Goal: Check status: Check status

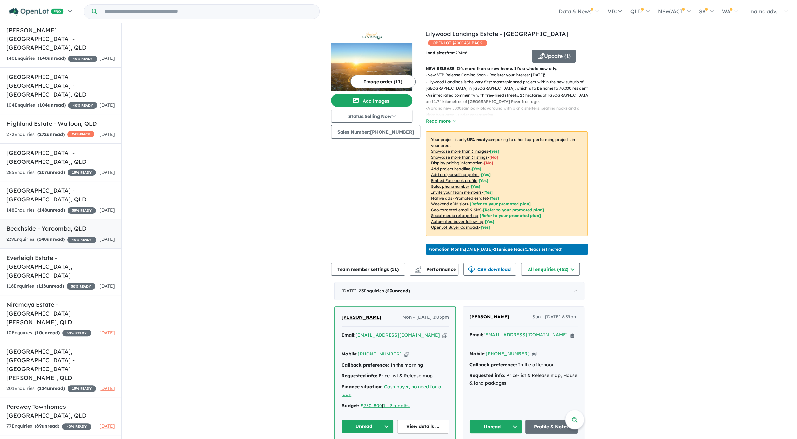
scroll to position [186, 0]
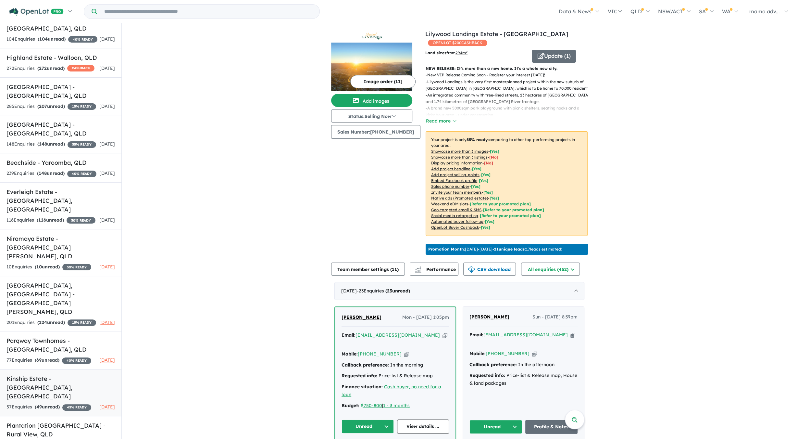
click at [65, 403] on div "57 Enquir ies ( 49 unread) 45 % READY" at bounding box center [48, 407] width 85 height 8
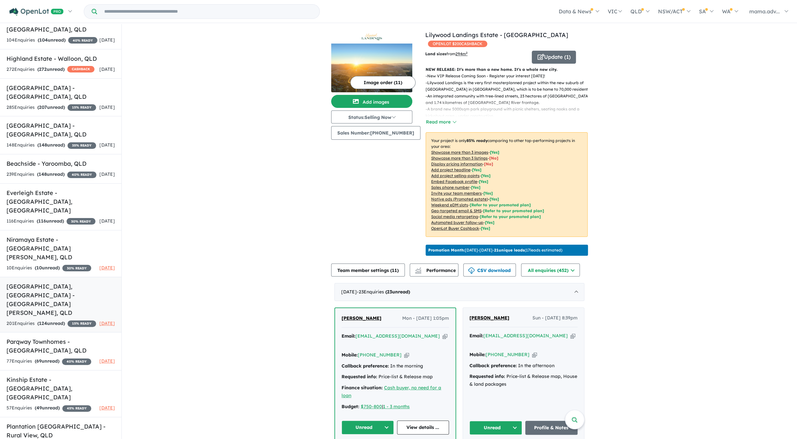
scroll to position [185, 0]
click at [63, 376] on h5 "Kinship Estate - Tarneit , VIC" at bounding box center [60, 389] width 108 height 26
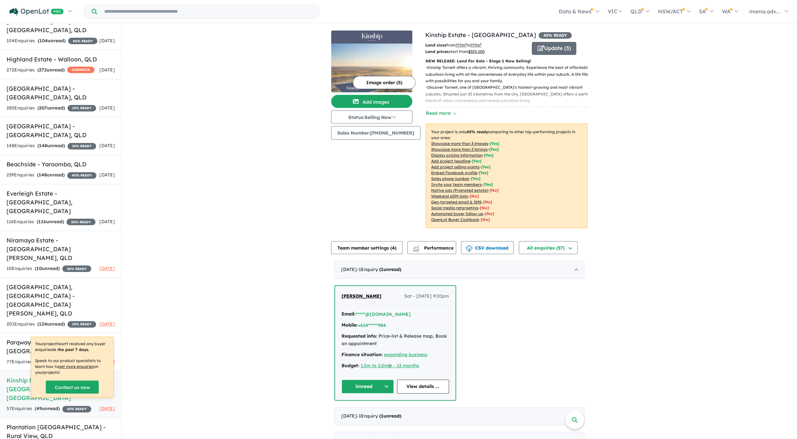
click at [439, 240] on div "View 14 projects in your account Kinship Estate - Tarneit 45 % READY Land sizes…" at bounding box center [459, 338] width 257 height 629
click at [438, 245] on span "Performance" at bounding box center [434, 248] width 40 height 6
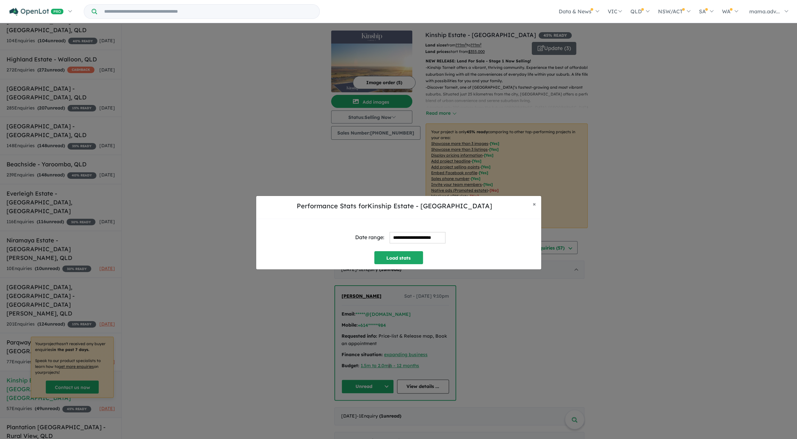
click at [406, 240] on input "**********" at bounding box center [418, 237] width 56 height 11
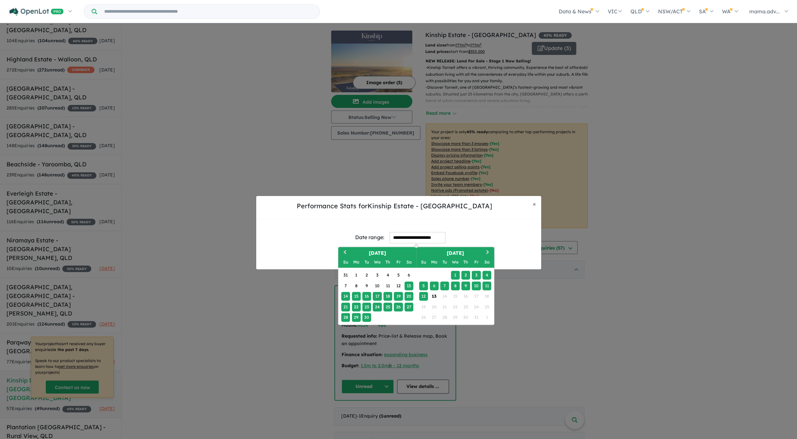
click at [433, 286] on div "6" at bounding box center [434, 285] width 9 height 9
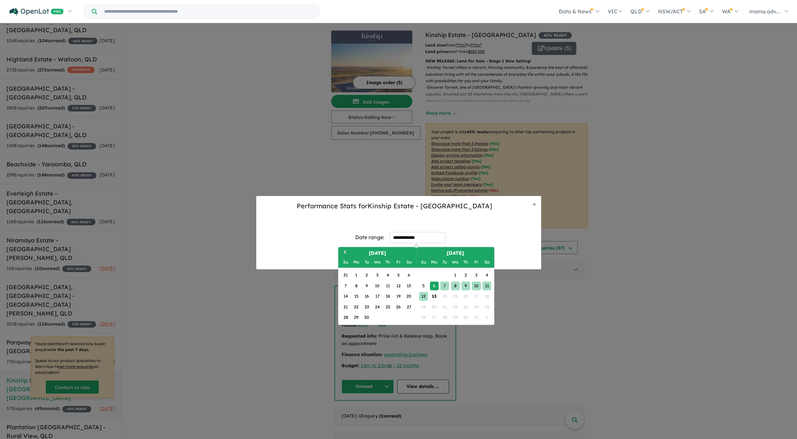
click at [422, 297] on div "12" at bounding box center [423, 296] width 9 height 9
type input "**********"
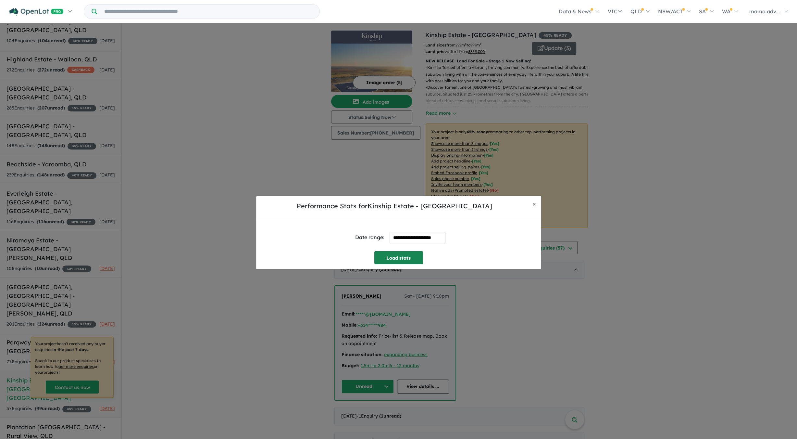
click at [409, 259] on button "Load stats" at bounding box center [399, 257] width 49 height 13
